Goal: Task Accomplishment & Management: Use online tool/utility

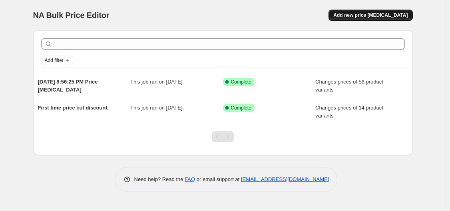
click at [375, 15] on span "Add new price [MEDICAL_DATA]" at bounding box center [370, 15] width 74 height 6
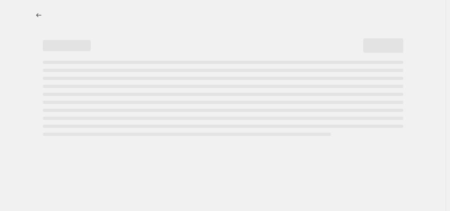
select select "percentage"
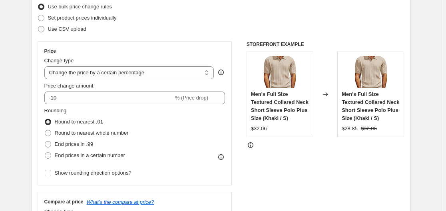
scroll to position [106, 0]
click at [199, 72] on select "Change the price to a certain amount Change the price by a certain amount Chang…" at bounding box center [129, 72] width 170 height 13
click at [230, 34] on div "Use CSV upload" at bounding box center [221, 28] width 367 height 11
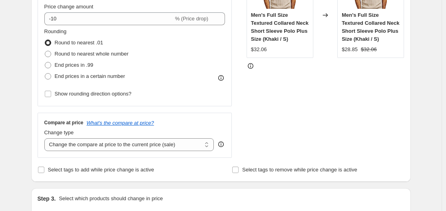
scroll to position [195, 0]
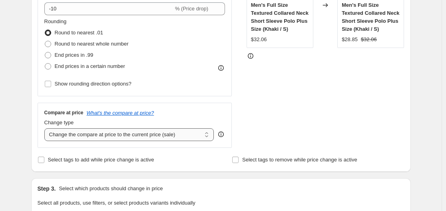
click at [190, 133] on select "Change the compare at price to the current price (sale) Change the compare at p…" at bounding box center [129, 134] width 170 height 13
click at [328, 132] on div "STOREFRONT EXAMPLE Men's Full Size Textured Collared Neck Short Sleeve Polo Plu…" at bounding box center [325, 50] width 158 height 196
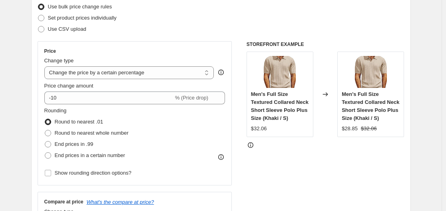
scroll to position [0, 0]
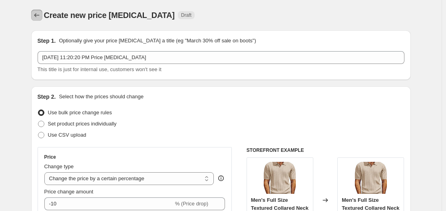
click at [36, 13] on icon "Price change jobs" at bounding box center [37, 15] width 8 height 8
